Goal: Task Accomplishment & Management: Manage account settings

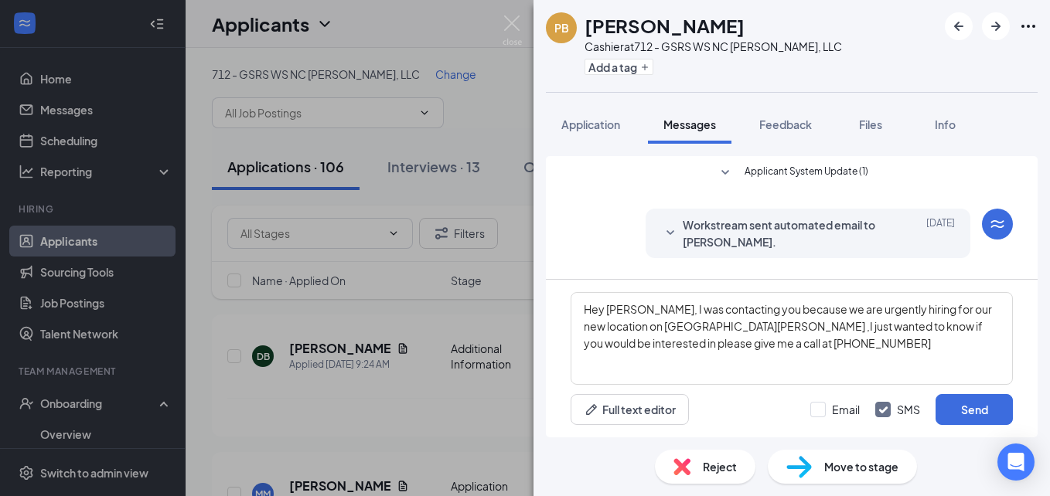
scroll to position [39, 0]
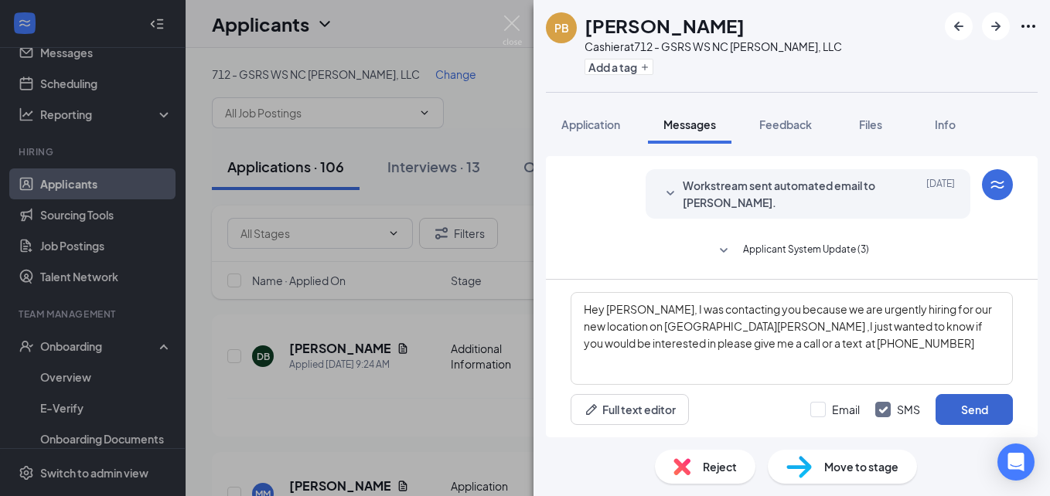
type textarea "Hey [PERSON_NAME], I was contacting you because we are urgently hiring for our …"
click at [977, 414] on button "Send" at bounding box center [974, 409] width 77 height 31
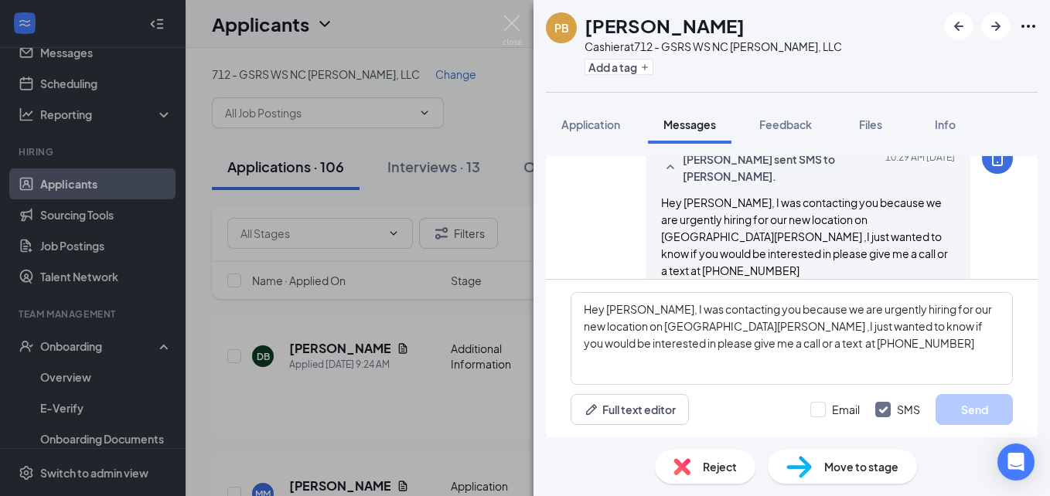
scroll to position [189, 0]
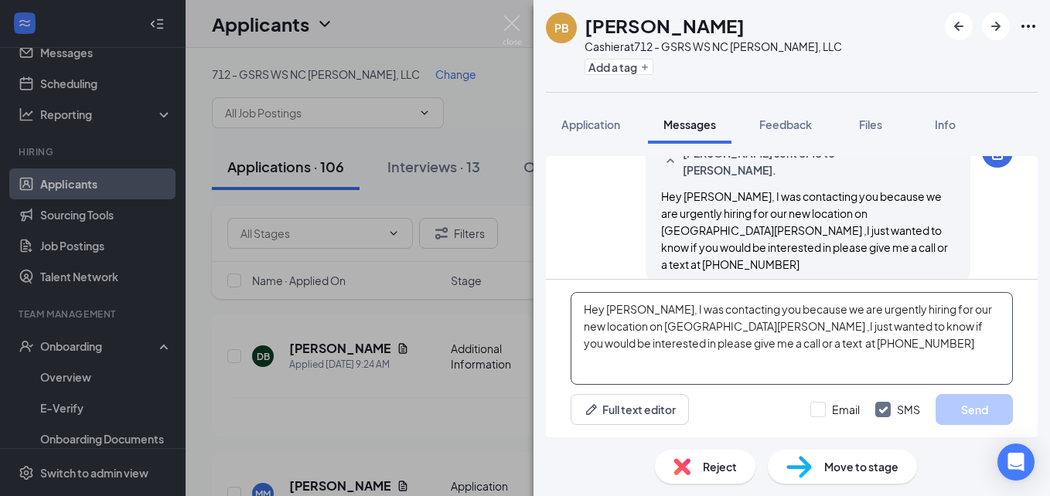
click at [763, 348] on textarea "Hey [PERSON_NAME], I was contacting you because we are urgently hiring for our …" at bounding box center [792, 338] width 442 height 93
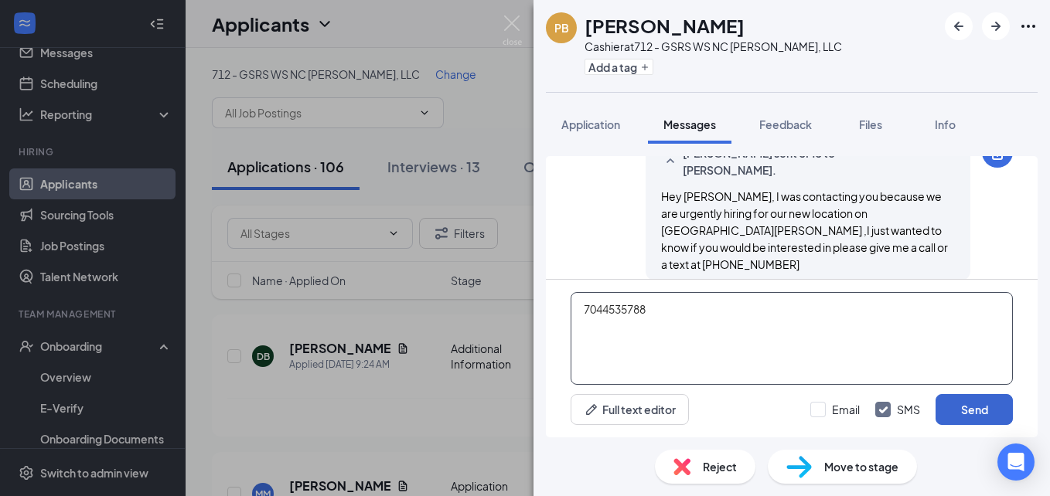
type textarea "7044535788"
click at [964, 405] on button "Send" at bounding box center [974, 409] width 77 height 31
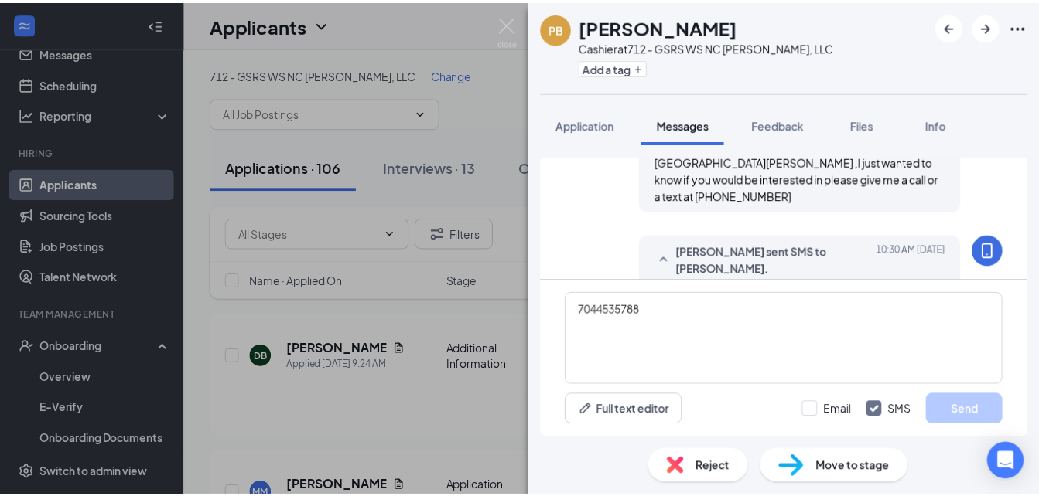
scroll to position [288, 0]
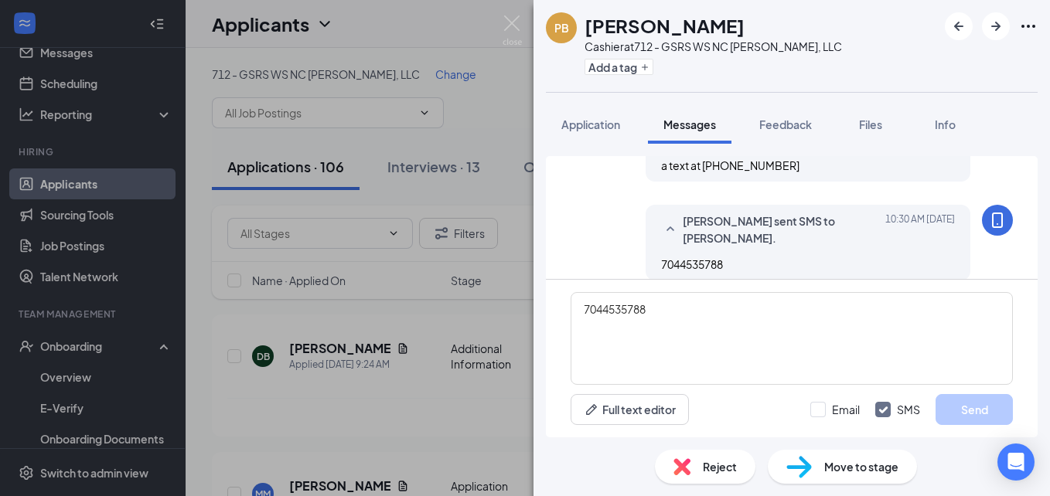
click at [479, 99] on div "PB [PERSON_NAME] at 712 - GSRS WS NC [PERSON_NAME], LLC Add a tag Application M…" at bounding box center [525, 248] width 1050 height 496
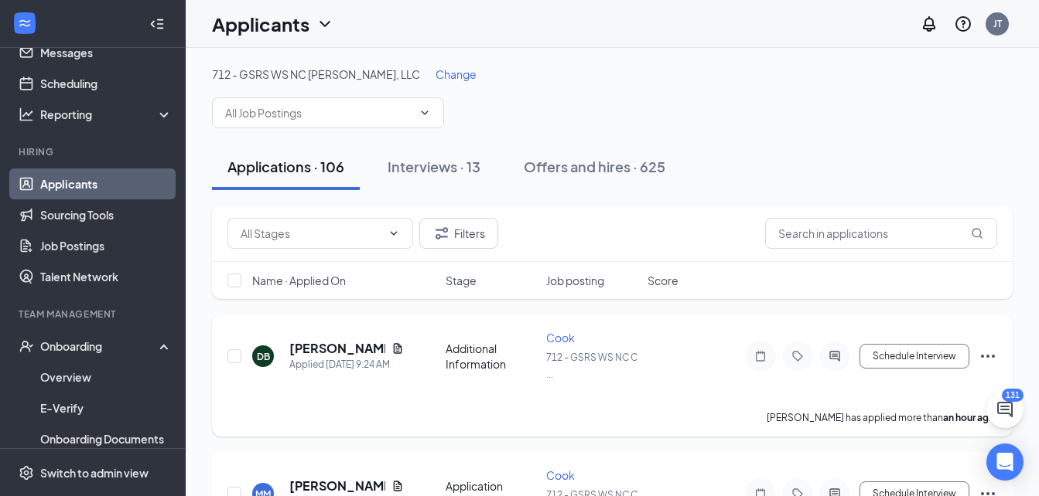
click at [832, 344] on div at bounding box center [834, 356] width 31 height 31
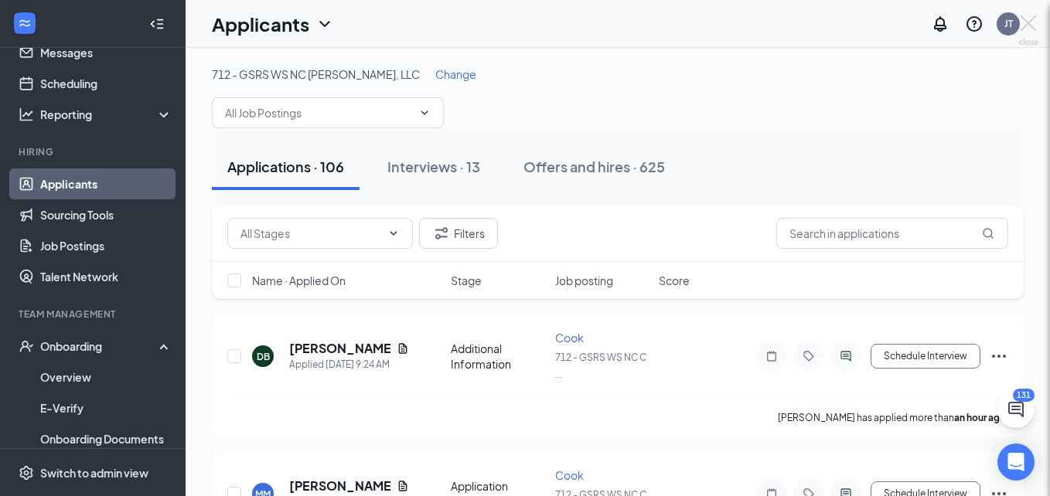
click at [831, 368] on div at bounding box center [525, 248] width 1050 height 496
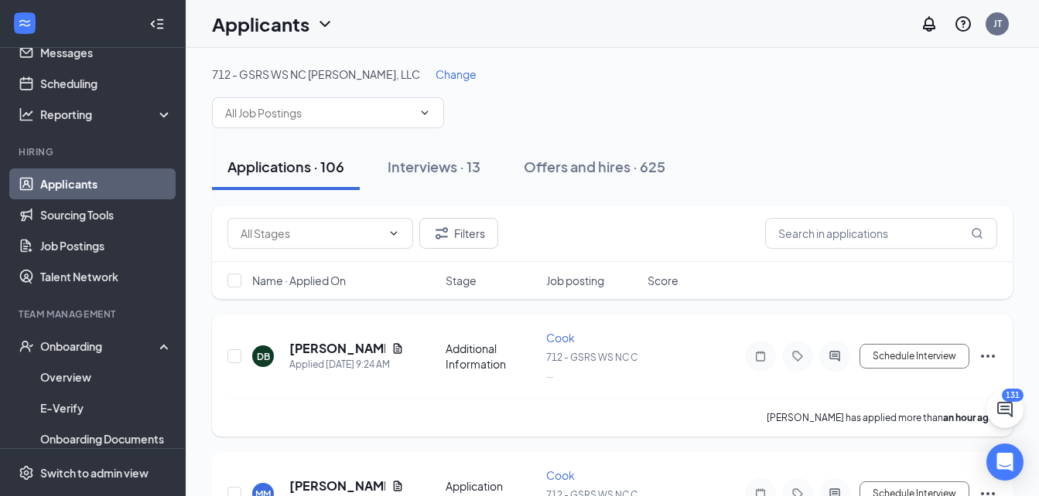
click at [835, 357] on icon "ActiveChat" at bounding box center [834, 356] width 19 height 12
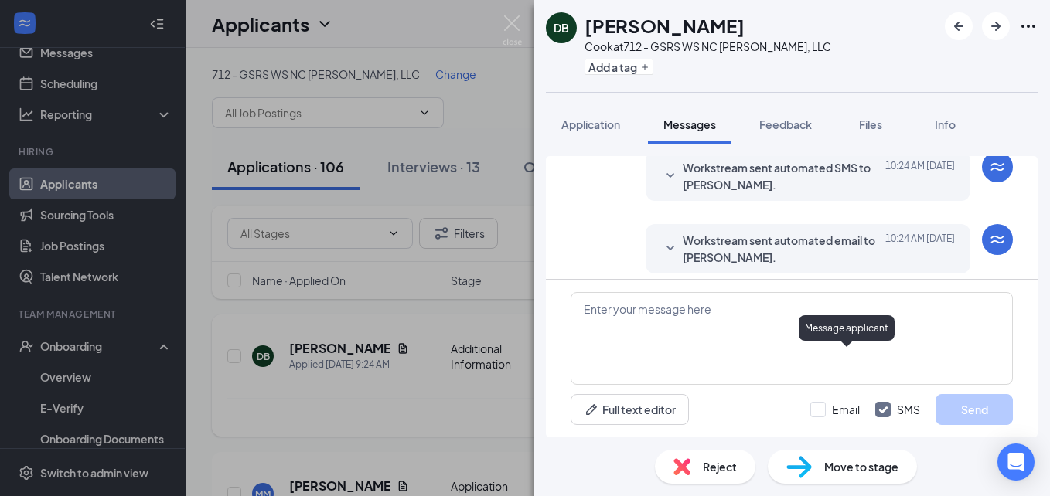
scroll to position [213, 0]
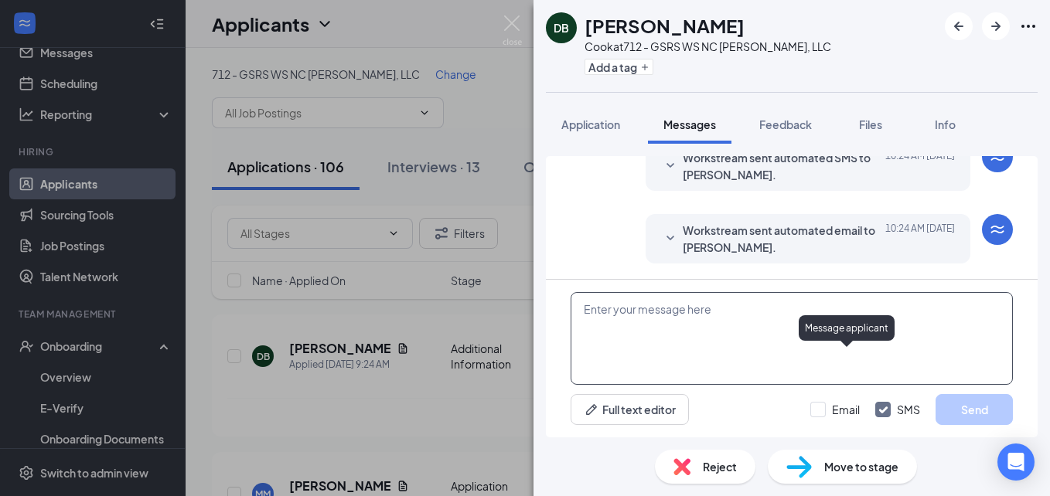
click at [765, 335] on textarea at bounding box center [792, 338] width 442 height 93
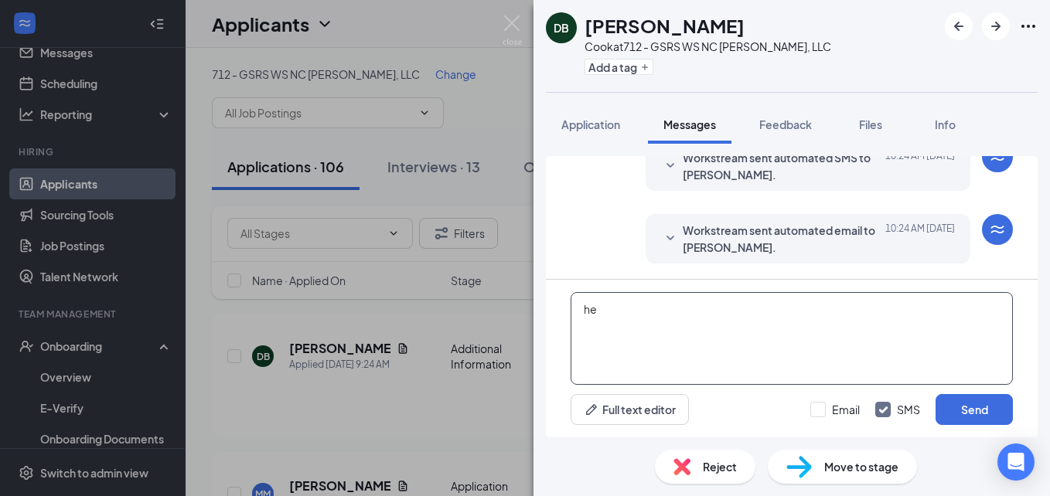
type textarea "h"
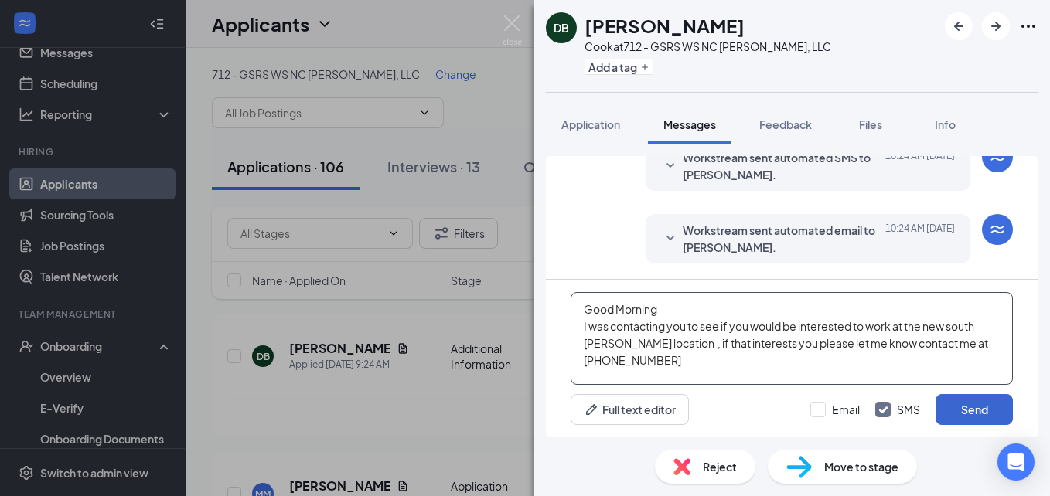
type textarea "Good Morning I was contacting you to see if you would be interested to work at …"
click at [955, 404] on button "Send" at bounding box center [974, 409] width 77 height 31
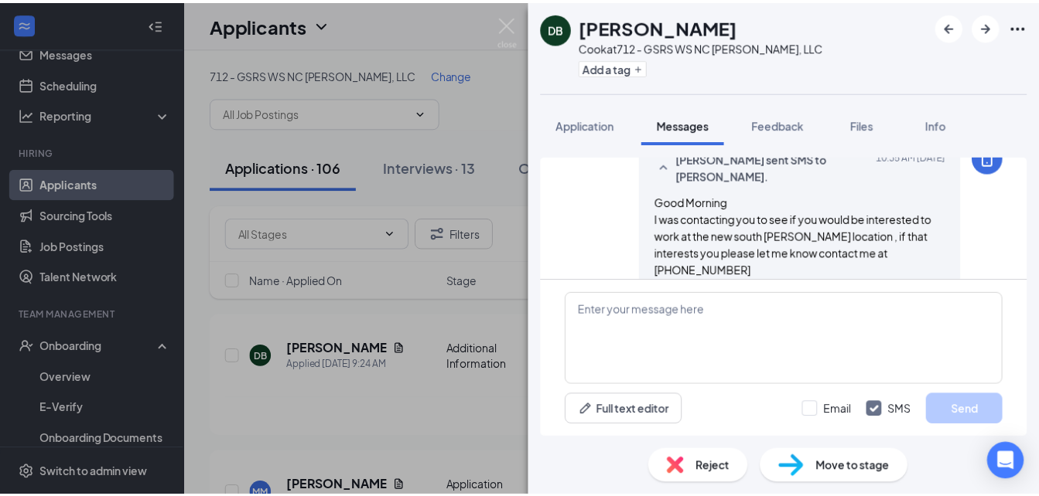
scroll to position [363, 0]
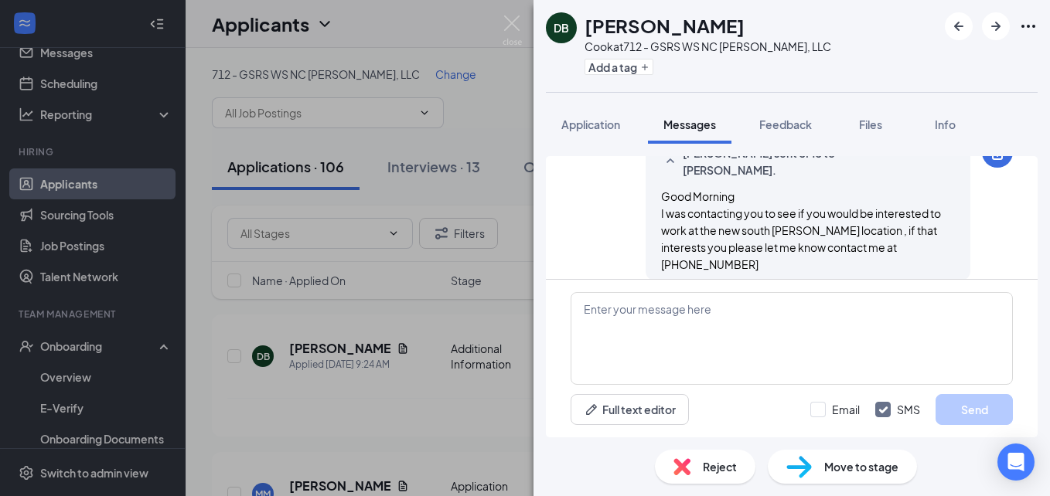
click at [501, 12] on div "DB [PERSON_NAME] Cook at 712 - GSRS WS NC [PERSON_NAME], LLC Add a tag Applicat…" at bounding box center [525, 248] width 1050 height 496
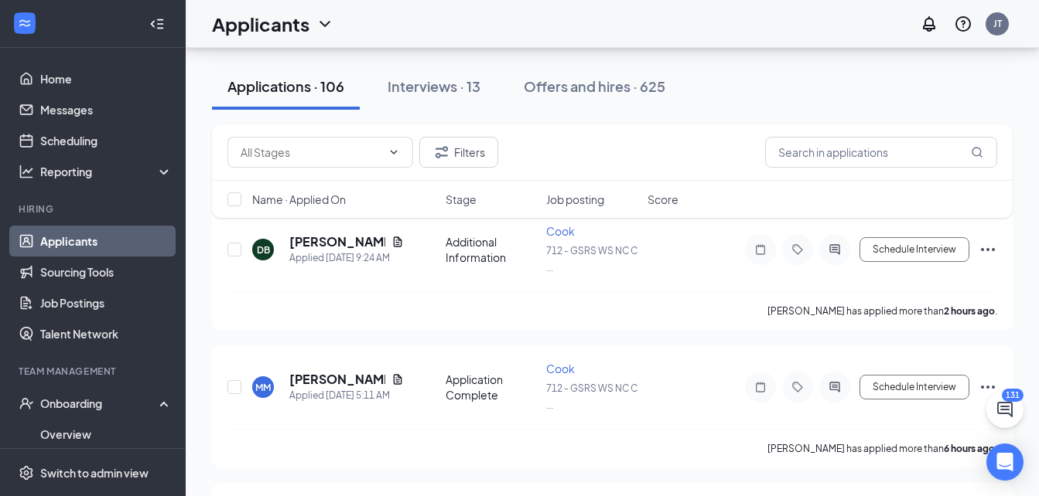
click at [114, 244] on link "Applicants" at bounding box center [106, 241] width 132 height 31
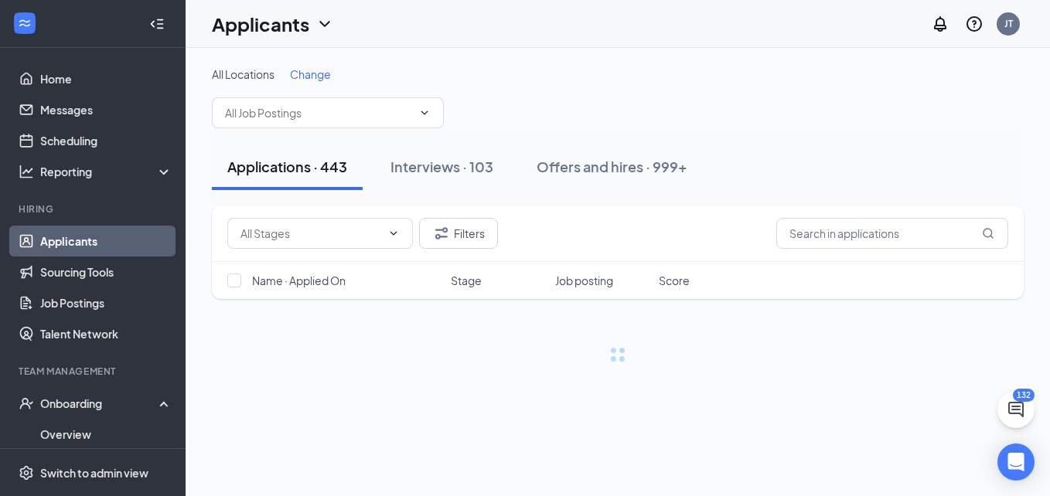
click at [316, 77] on span "Change" at bounding box center [310, 74] width 41 height 14
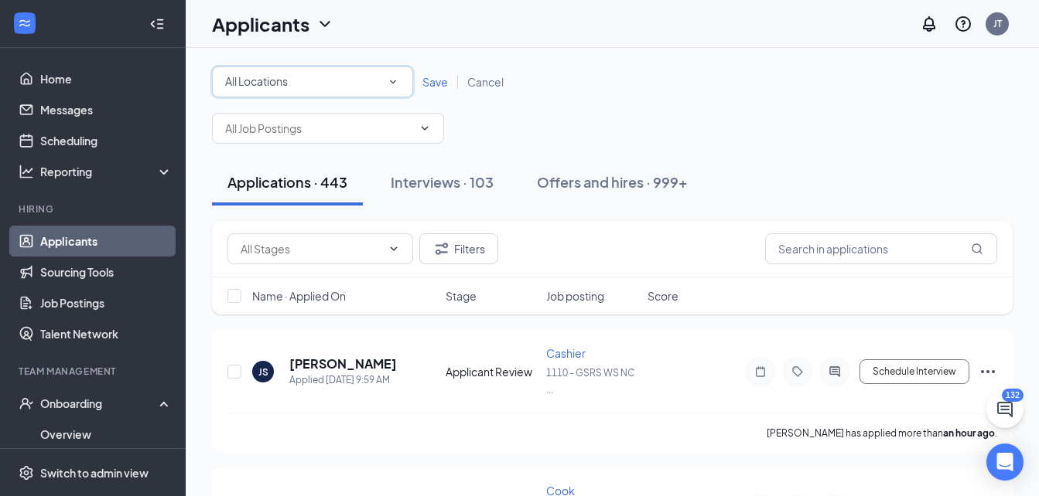
click at [384, 81] on div "All Locations" at bounding box center [312, 82] width 175 height 19
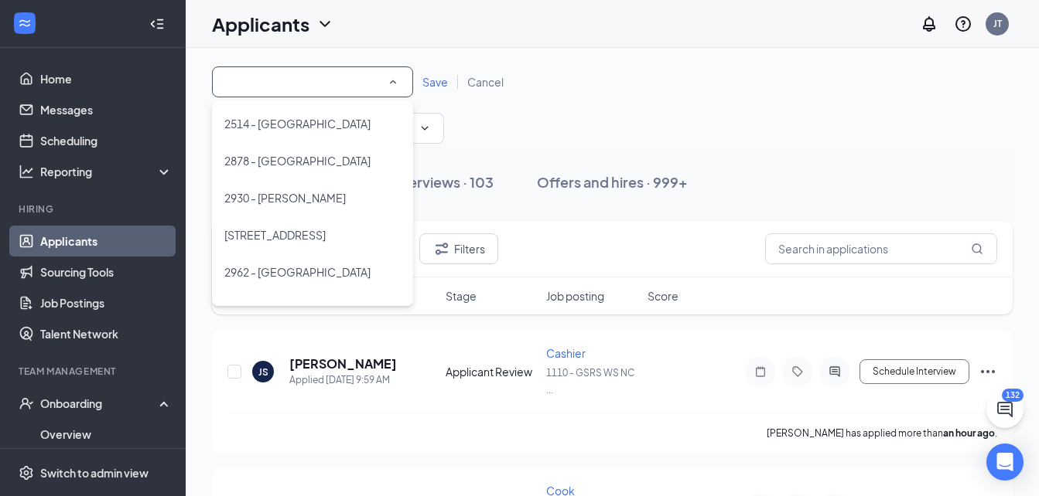
scroll to position [289, 0]
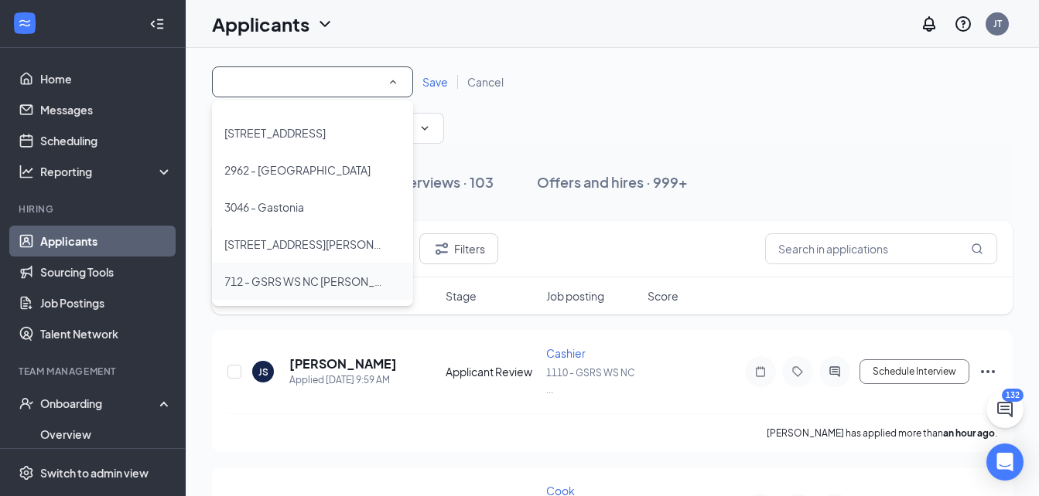
click at [356, 287] on span "712 - GSRS WS NC [PERSON_NAME], LLC" at bounding box center [328, 282] width 208 height 14
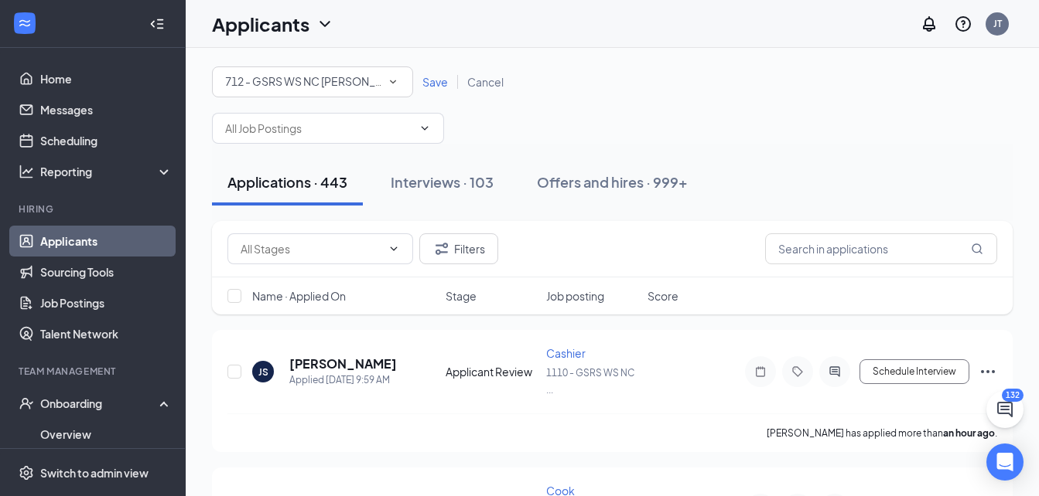
click at [437, 85] on span "Save" at bounding box center [435, 82] width 26 height 14
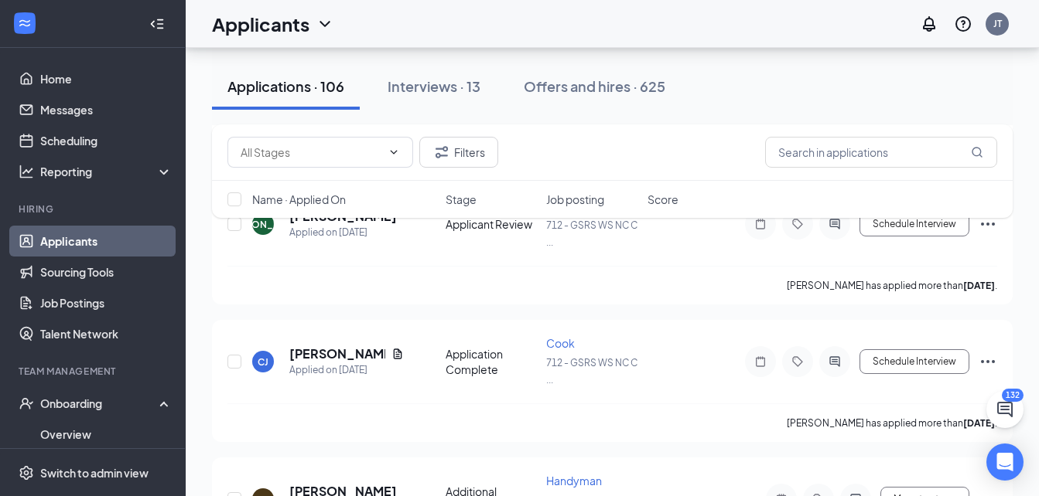
scroll to position [4430, 0]
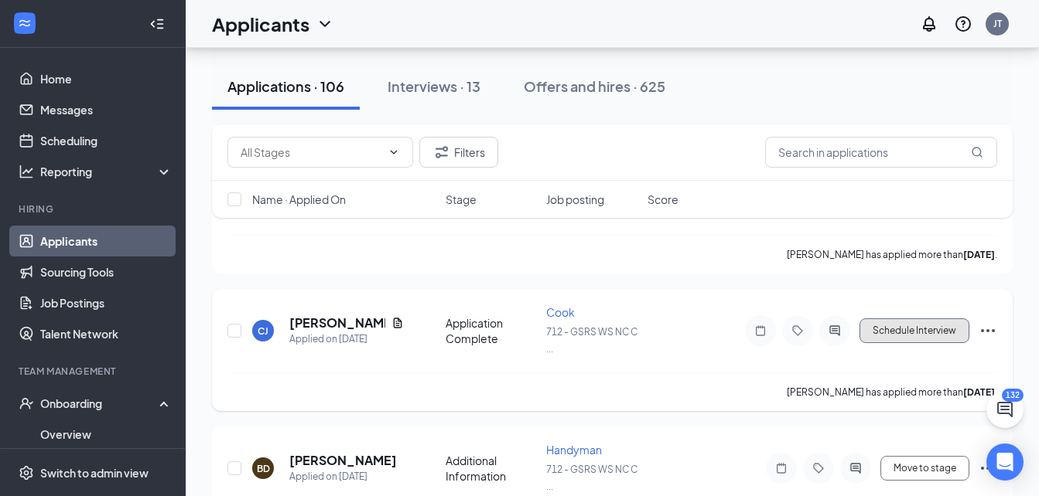
click at [870, 322] on button "Schedule Interview" at bounding box center [914, 331] width 110 height 25
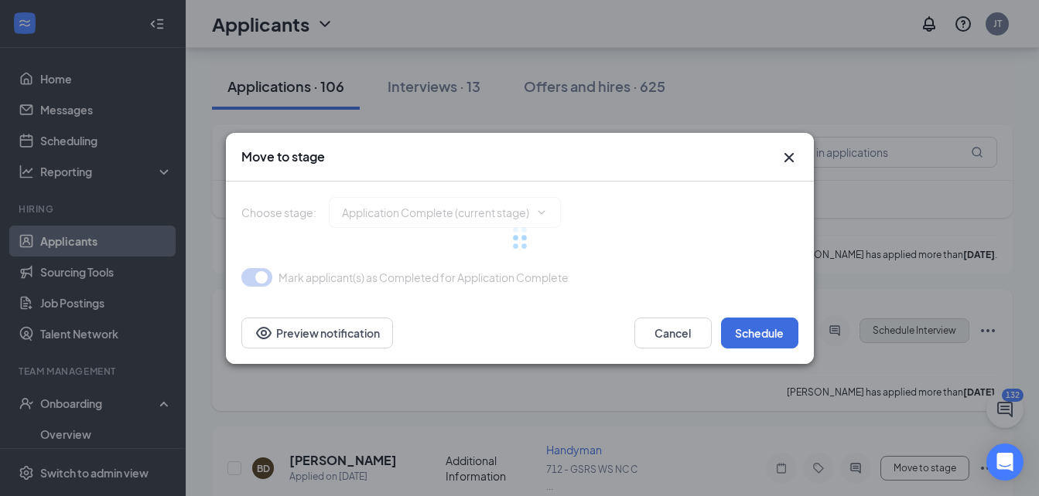
type input "Onsite Interview (next stage)"
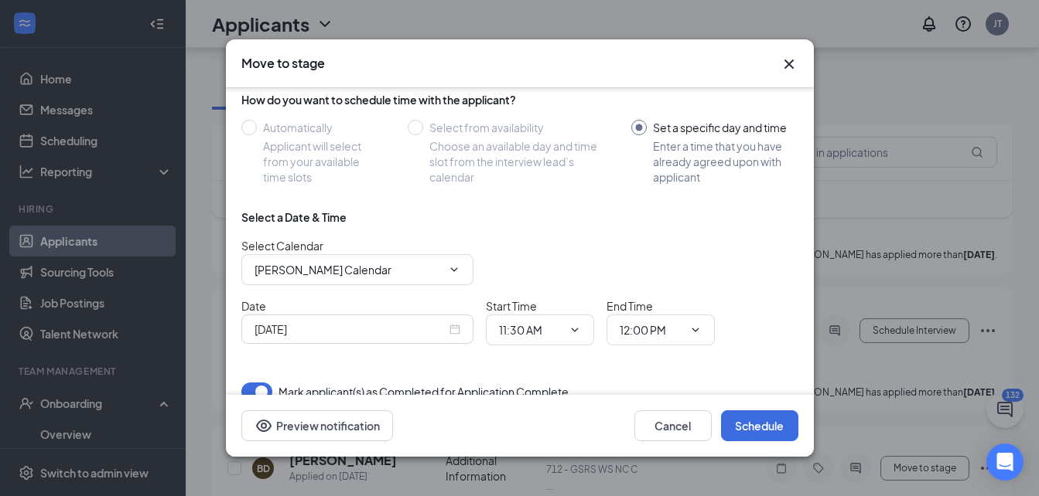
scroll to position [145, 0]
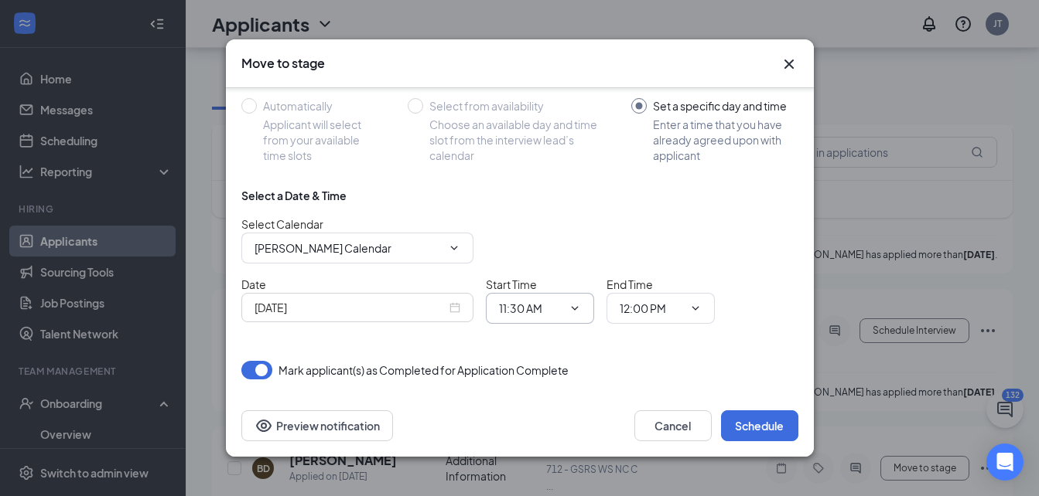
click at [571, 304] on icon "ChevronDown" at bounding box center [574, 308] width 12 height 12
click at [576, 305] on icon "ChevronDown" at bounding box center [574, 308] width 12 height 12
click at [382, 314] on input "[DATE]" at bounding box center [350, 307] width 192 height 17
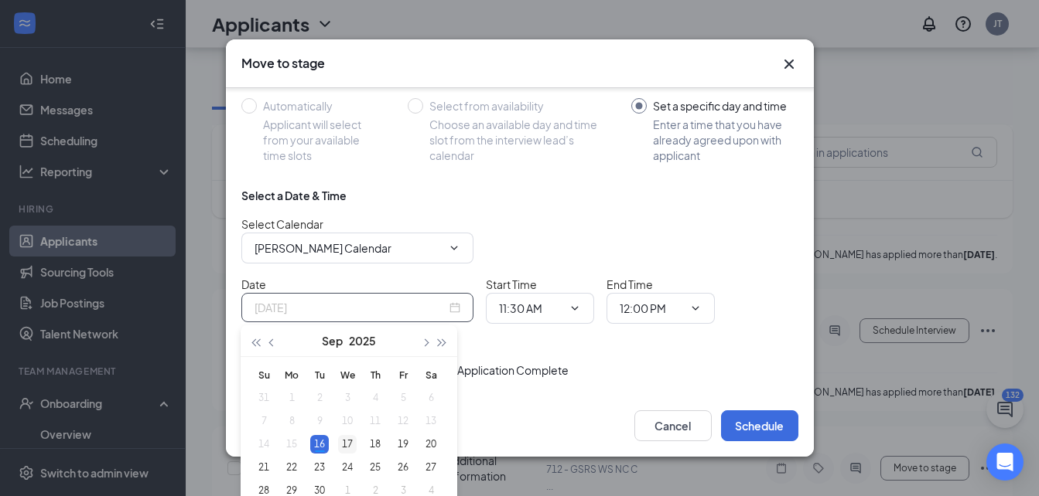
click at [345, 450] on div "17" at bounding box center [347, 444] width 19 height 19
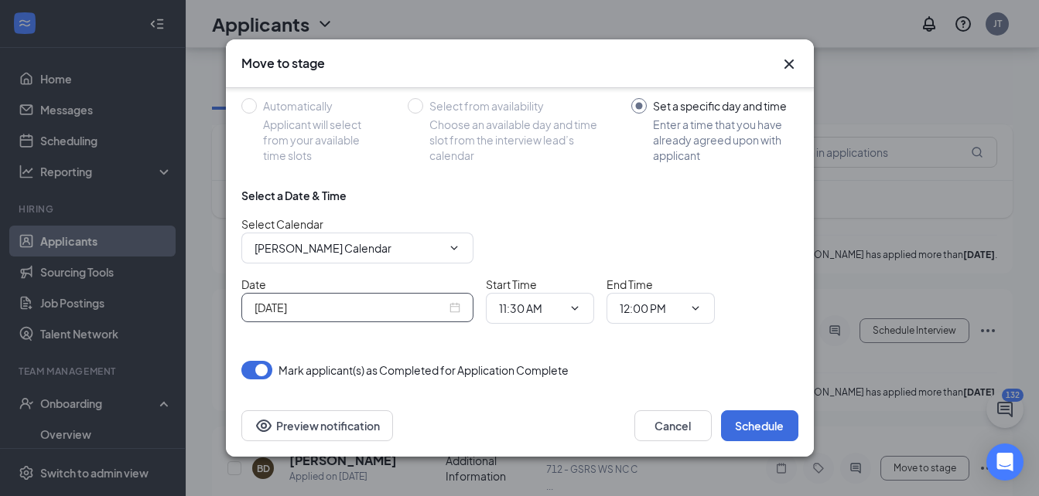
click at [363, 315] on input "[DATE]" at bounding box center [350, 307] width 192 height 17
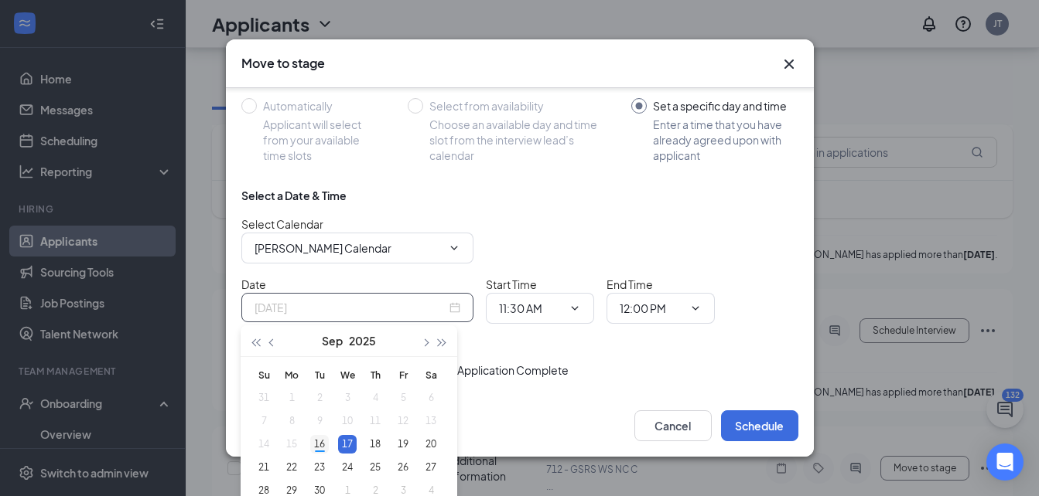
type input "[DATE]"
click at [325, 440] on div "16" at bounding box center [319, 444] width 19 height 19
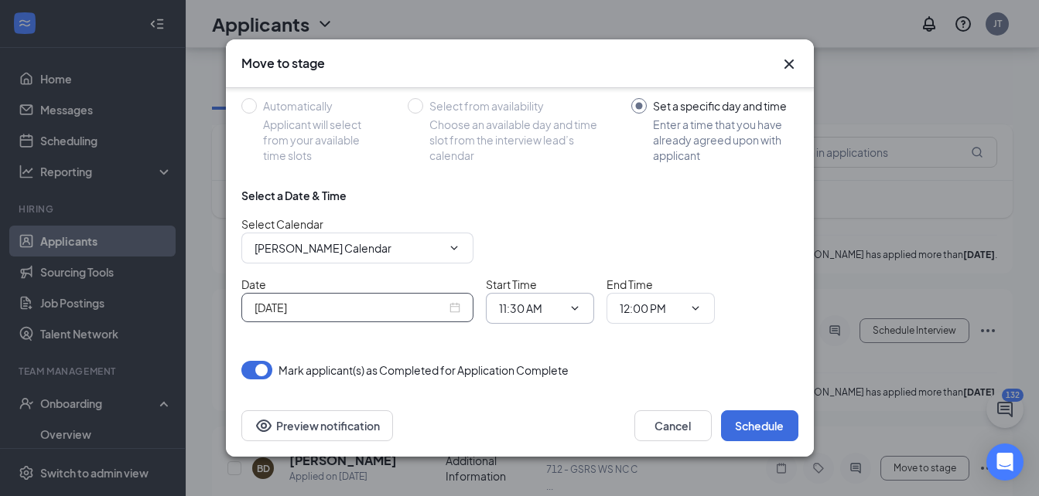
click at [572, 300] on span "11:30 AM" at bounding box center [540, 308] width 108 height 31
click at [572, 311] on icon "ChevronDown" at bounding box center [574, 308] width 12 height 12
click at [527, 313] on input "11:30 AM" at bounding box center [530, 308] width 63 height 17
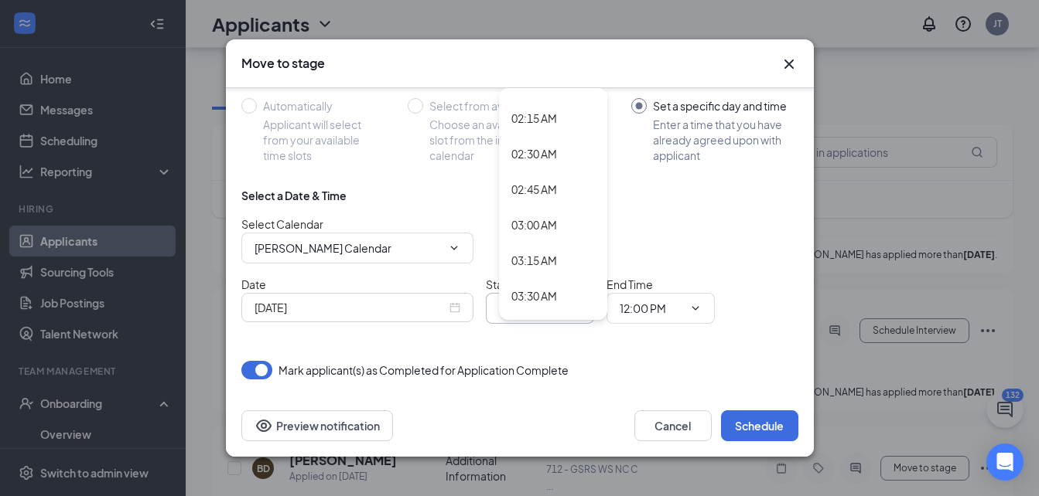
scroll to position [312, 0]
click at [552, 221] on div "03:00 AM" at bounding box center [534, 221] width 46 height 17
type input "03:00 AM"
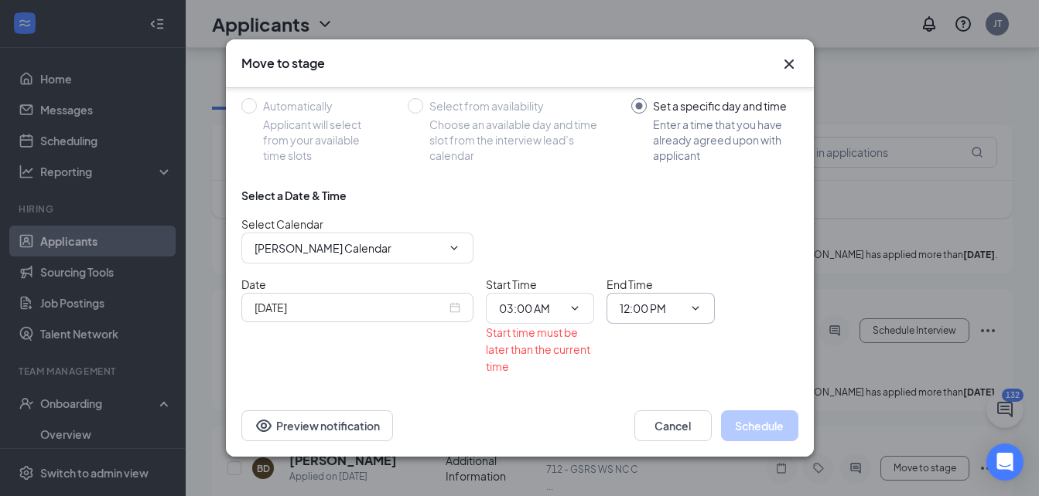
click at [682, 309] on input "12:00 PM" at bounding box center [650, 308] width 63 height 17
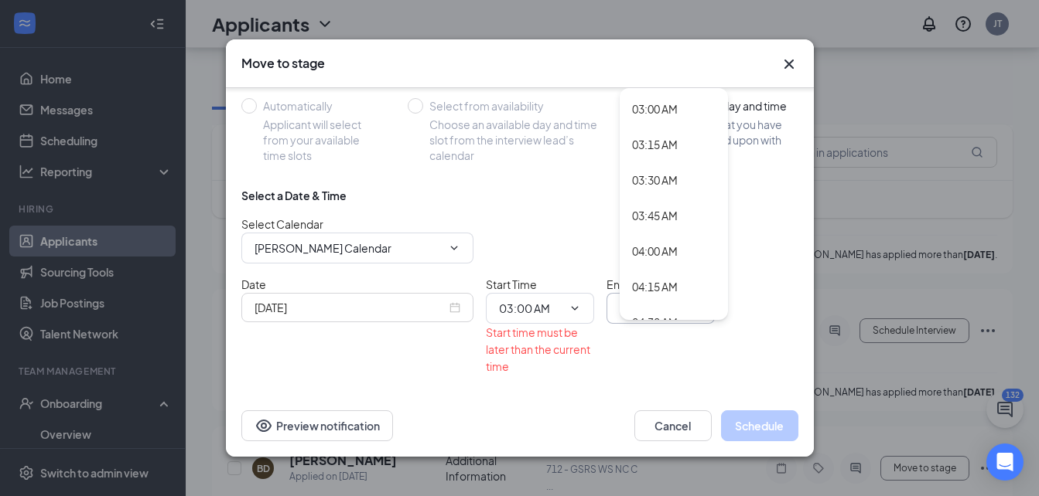
scroll to position [428, 0]
click at [671, 213] on div "03:45 AM" at bounding box center [655, 211] width 46 height 17
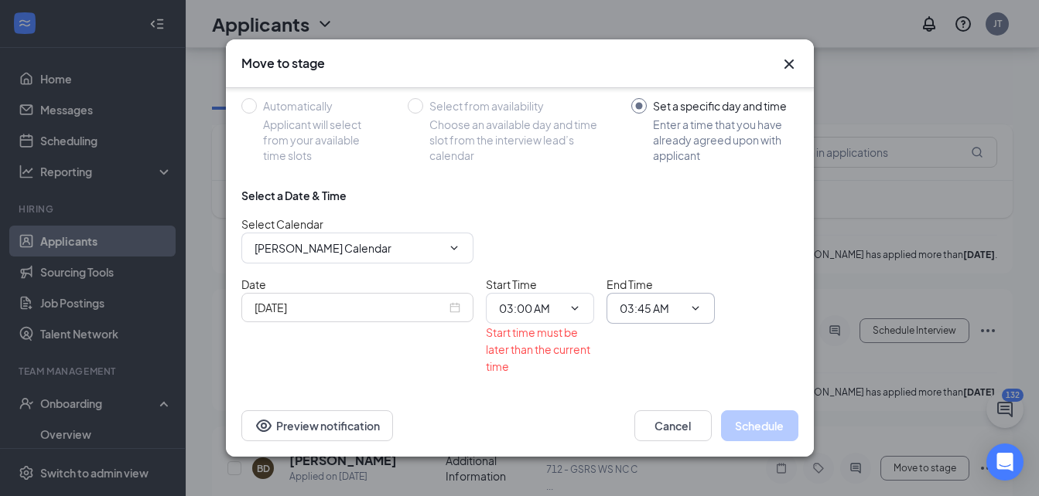
click at [701, 305] on span "03:45 AM 12:00 AM 12:15 AM 12:30 AM 12:45 AM 01:00 AM 01:15 AM 01:30 AM 01:45 A…" at bounding box center [660, 308] width 108 height 31
click at [677, 309] on input "03:45 AM" at bounding box center [650, 308] width 63 height 17
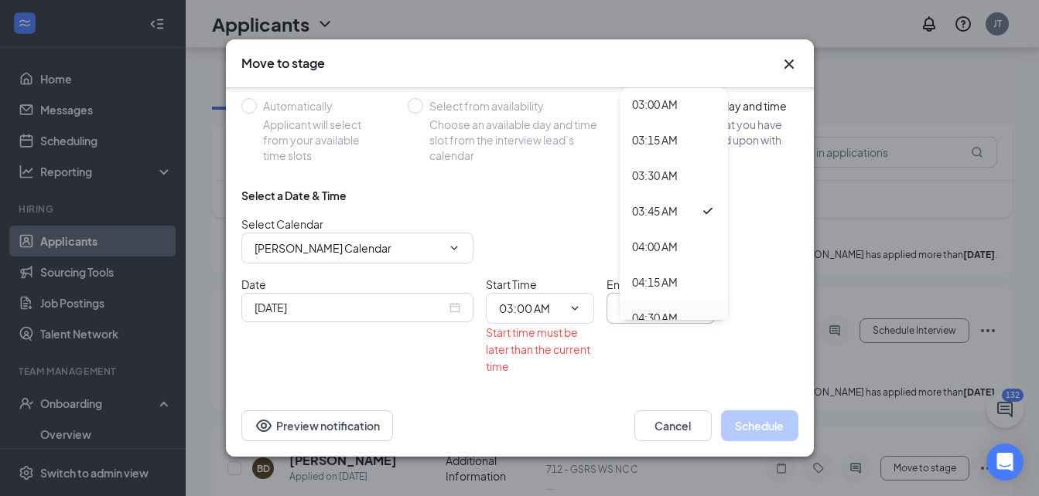
click at [674, 313] on div "04:30 AM" at bounding box center [655, 317] width 46 height 17
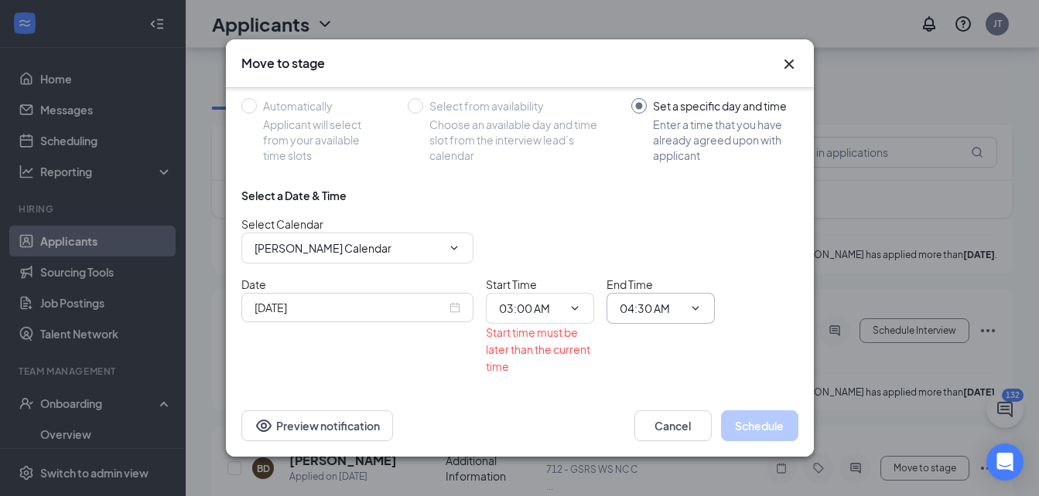
click at [674, 313] on input "04:30 AM" at bounding box center [650, 308] width 63 height 17
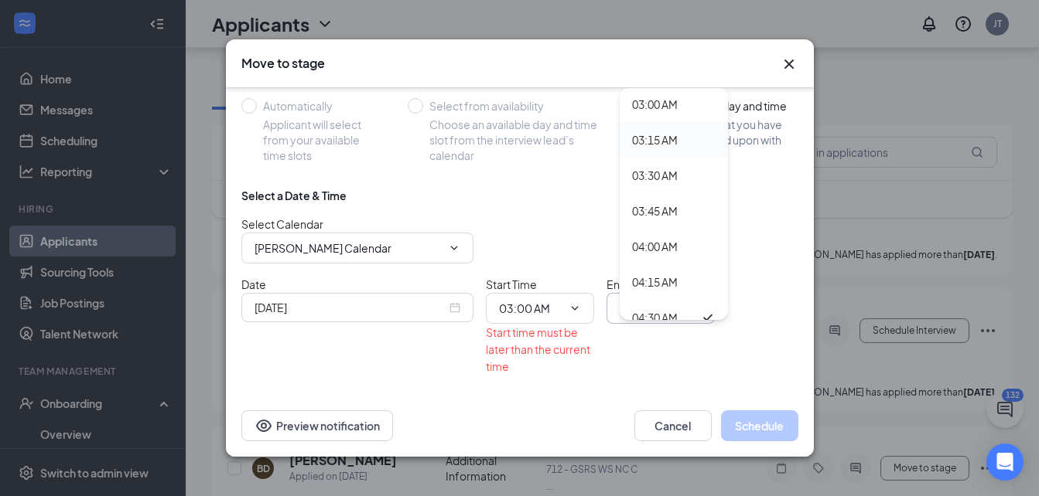
click at [689, 138] on div "03:15 AM" at bounding box center [674, 139] width 84 height 17
type input "03:15 AM"
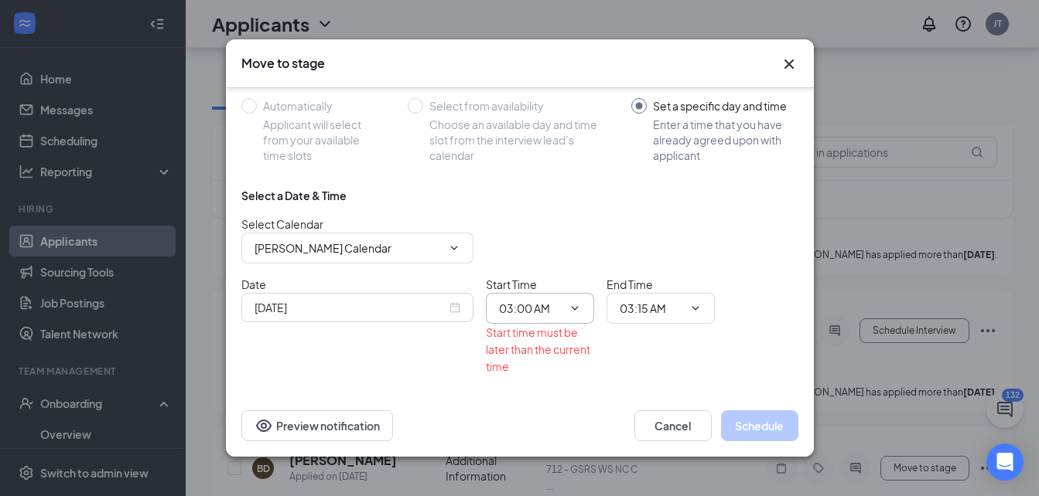
click at [574, 309] on icon "ChevronDown" at bounding box center [574, 308] width 12 height 12
click at [585, 317] on span "03:00 AM 12:00 AM 12:15 AM 12:30 AM 12:45 AM 01:00 AM 01:15 AM 01:30 AM 01:45 A…" at bounding box center [540, 308] width 108 height 31
click at [577, 309] on icon "ChevronDown" at bounding box center [574, 308] width 12 height 12
click at [571, 303] on icon "ChevronDown" at bounding box center [574, 308] width 12 height 12
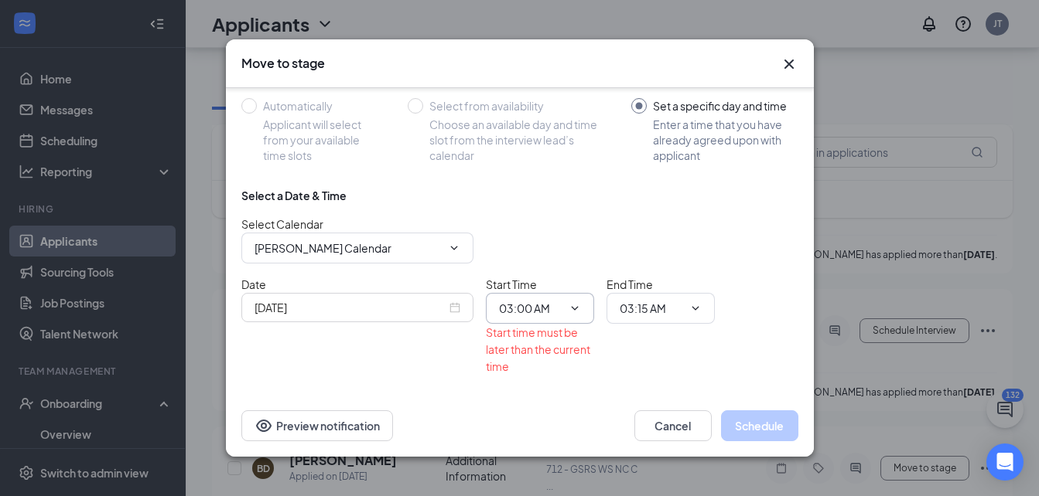
click at [577, 309] on icon "ChevronDown" at bounding box center [574, 308] width 12 height 12
click at [551, 306] on input "03:00 AM" at bounding box center [530, 308] width 63 height 17
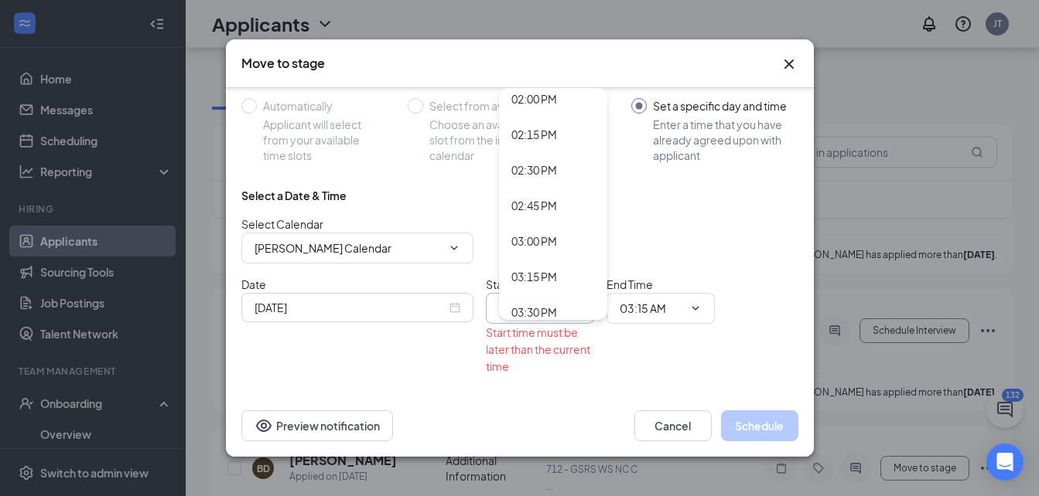
scroll to position [2003, 0]
click at [554, 232] on div "03:00 PM" at bounding box center [534, 237] width 46 height 17
type input "03:00 PM"
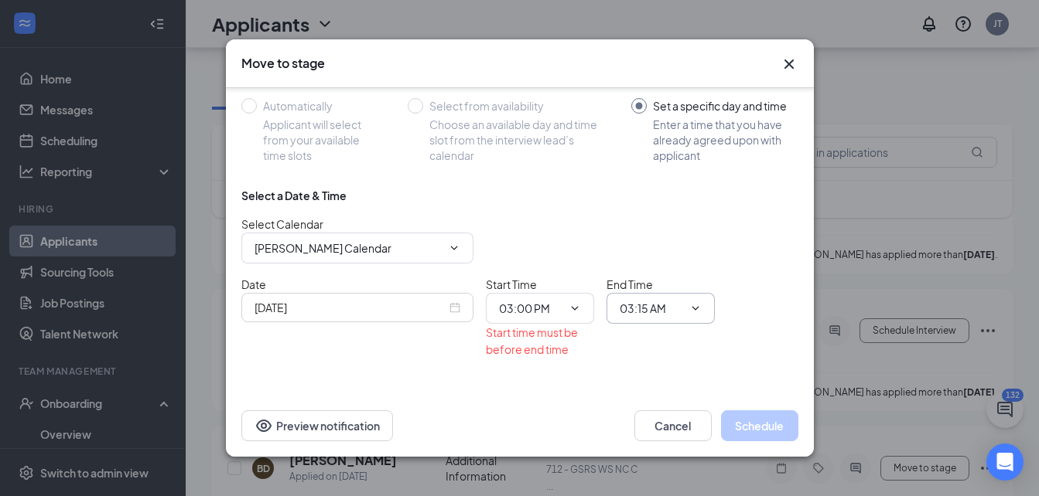
click at [698, 319] on span "03:15 AM 12:00 AM 12:15 AM 12:30 AM 12:45 AM 01:00 AM 01:15 AM 01:30 AM 01:45 A…" at bounding box center [660, 308] width 108 height 31
click at [678, 309] on input "03:15 AM" at bounding box center [650, 308] width 63 height 17
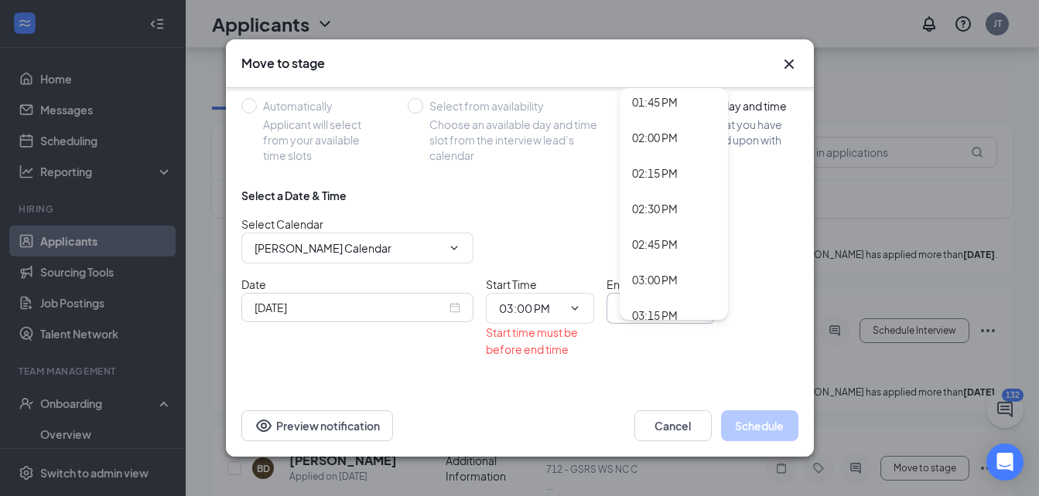
scroll to position [1974, 0]
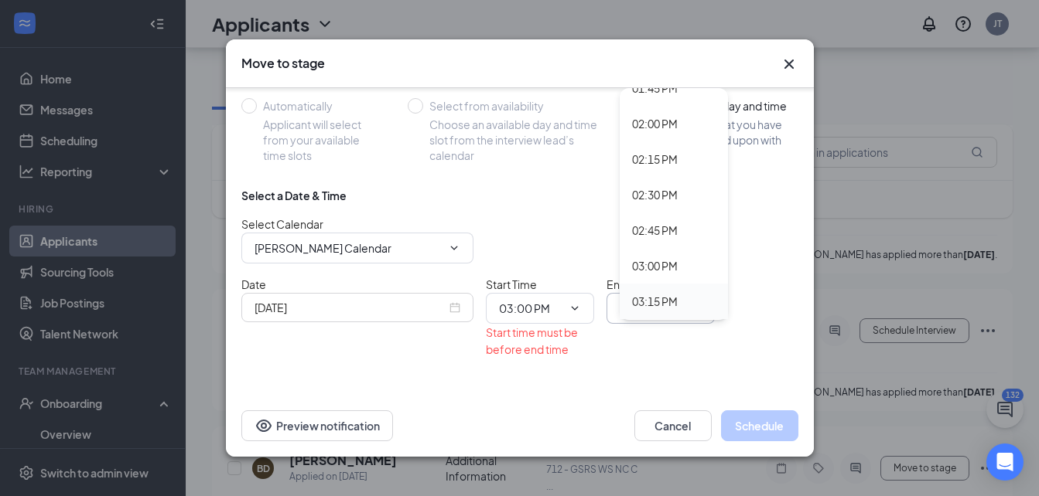
click at [674, 308] on div "03:15 PM" at bounding box center [655, 301] width 46 height 17
type input "03:15 PM"
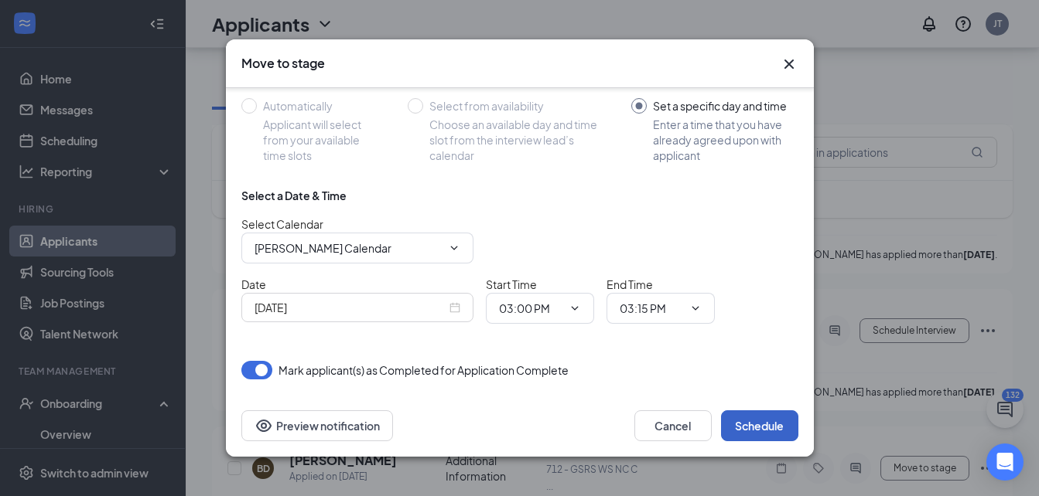
click at [775, 422] on button "Schedule" at bounding box center [759, 426] width 77 height 31
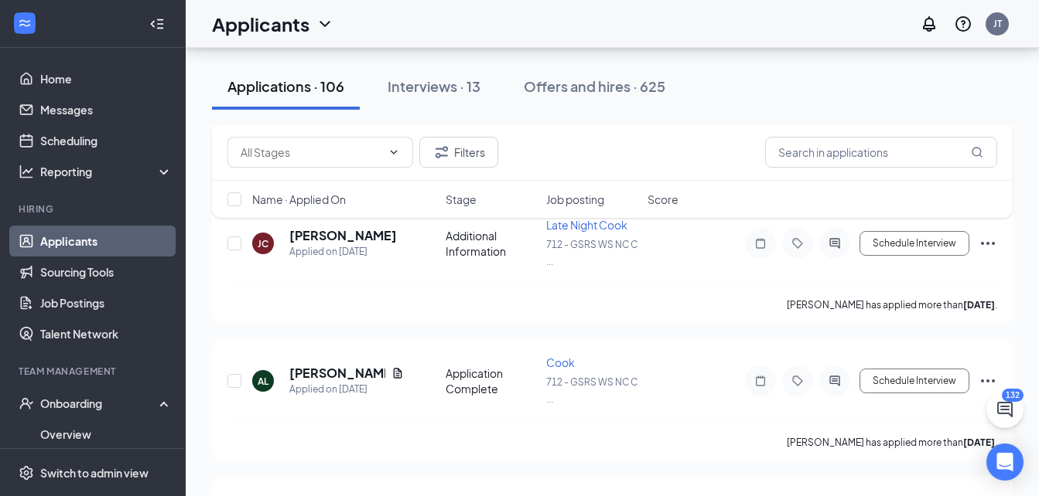
scroll to position [2730, 0]
click at [961, 389] on button "Schedule Interview" at bounding box center [914, 379] width 110 height 25
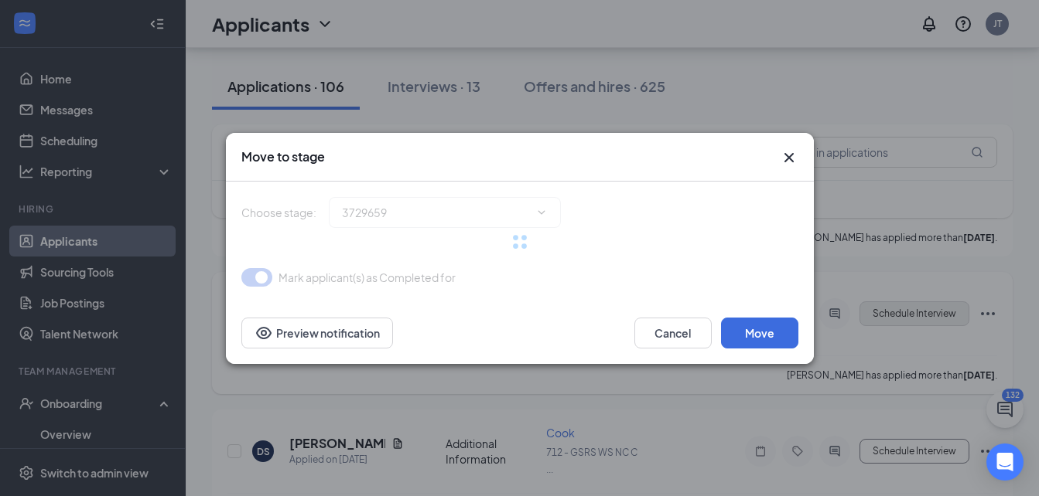
scroll to position [2804, 0]
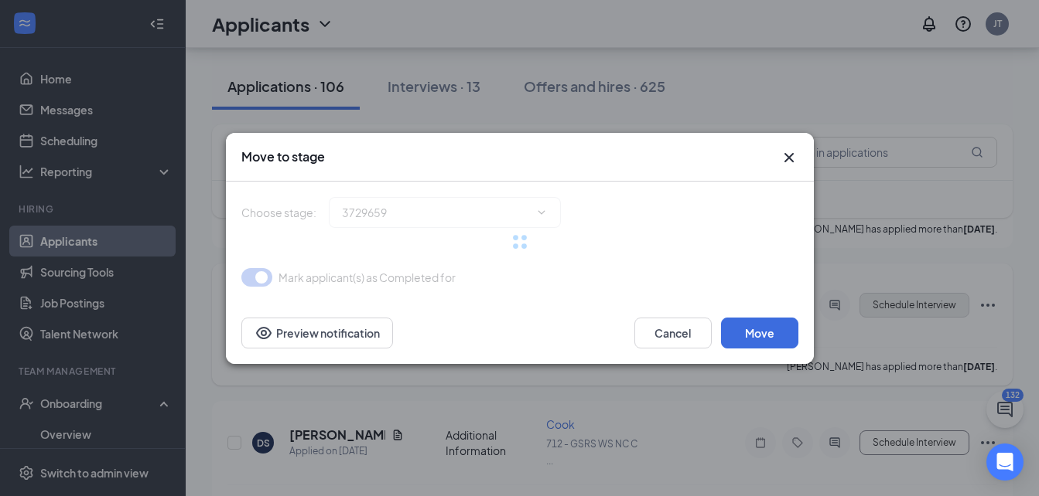
type input "Onsite Interview (next stage)"
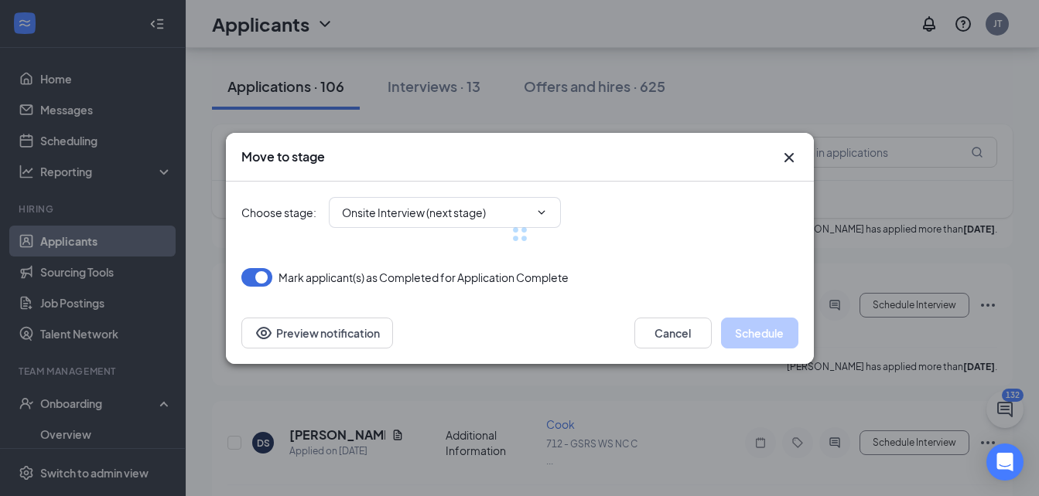
click at [788, 161] on icon "Cross" at bounding box center [789, 157] width 19 height 19
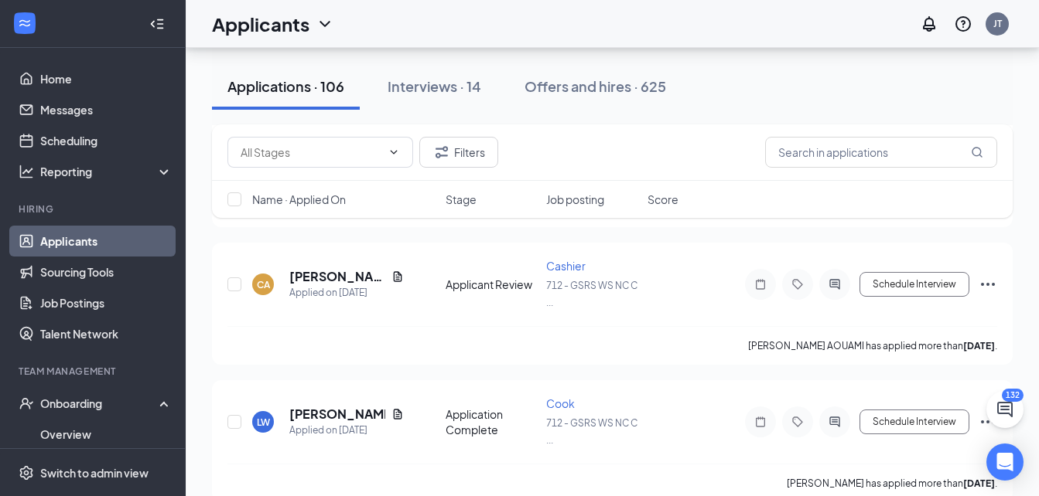
scroll to position [6149, 0]
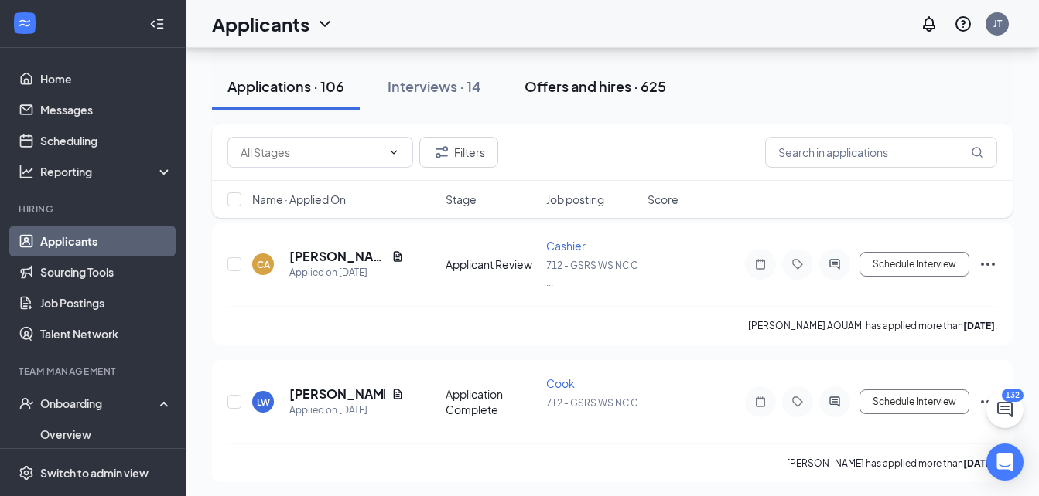
click at [595, 88] on div "Offers and hires · 625" at bounding box center [595, 86] width 142 height 19
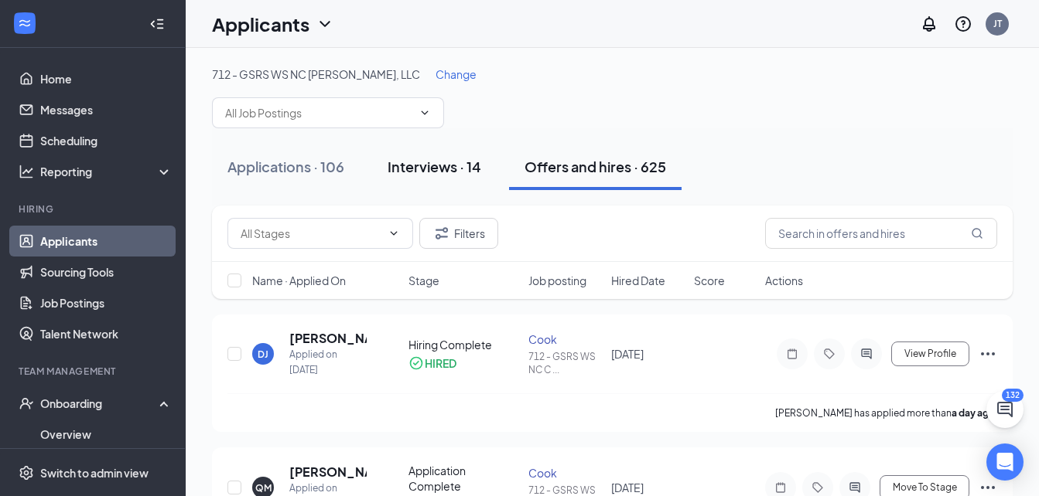
click at [428, 176] on div "Interviews · 14" at bounding box center [434, 166] width 94 height 19
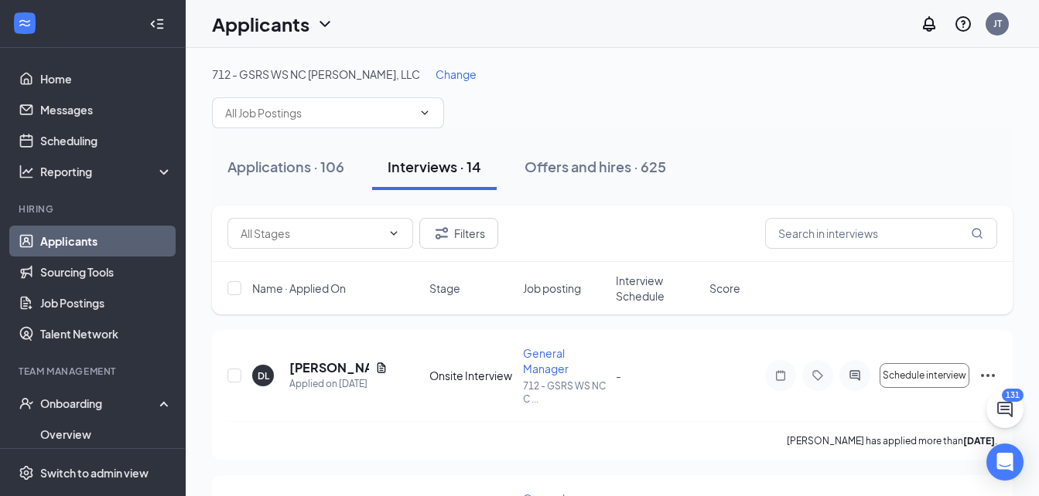
click at [446, 76] on span "Change" at bounding box center [455, 74] width 41 height 14
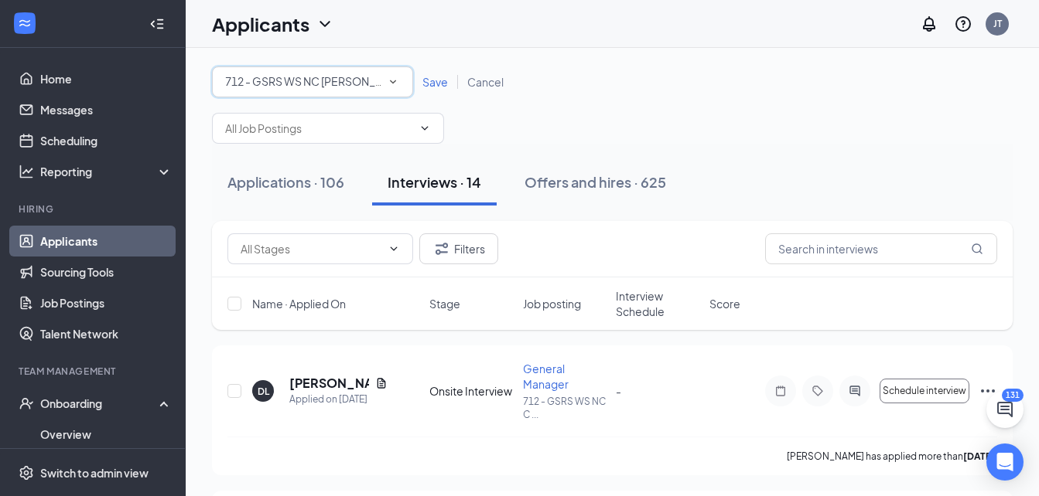
click at [380, 80] on span "712 - GSRS WS NC [PERSON_NAME], LLC" at bounding box center [329, 81] width 208 height 14
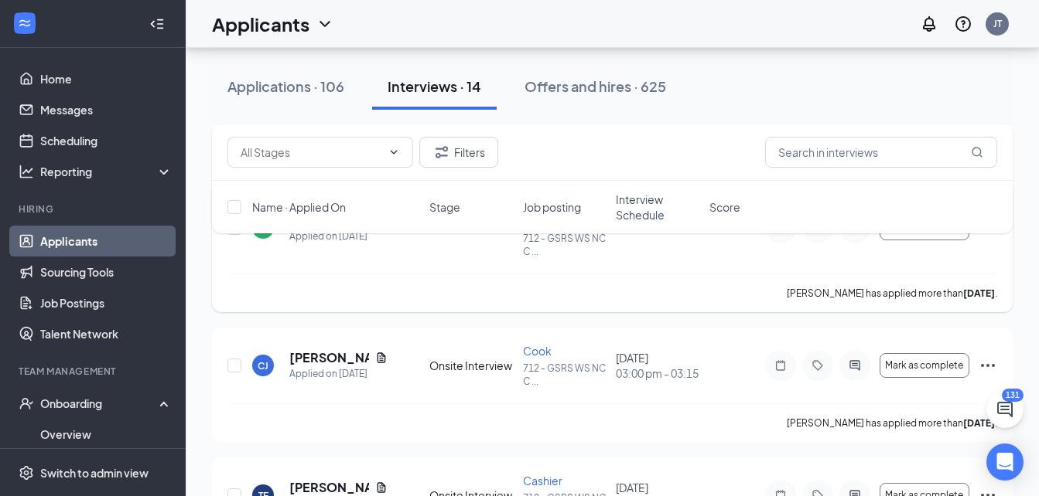
scroll to position [313, 0]
